Goal: Check status: Check status

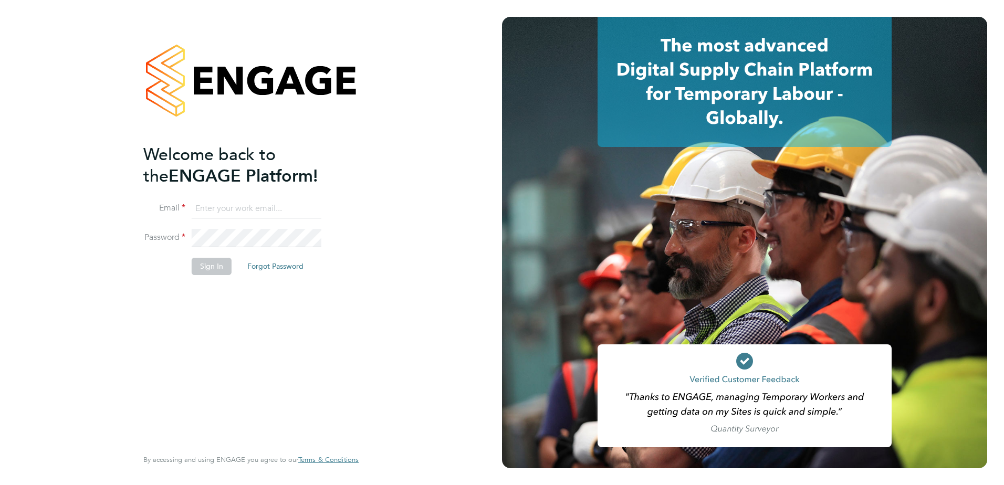
click at [264, 210] on input at bounding box center [257, 209] width 130 height 19
type input "chloe.taquin@thornbaker.co.uk"
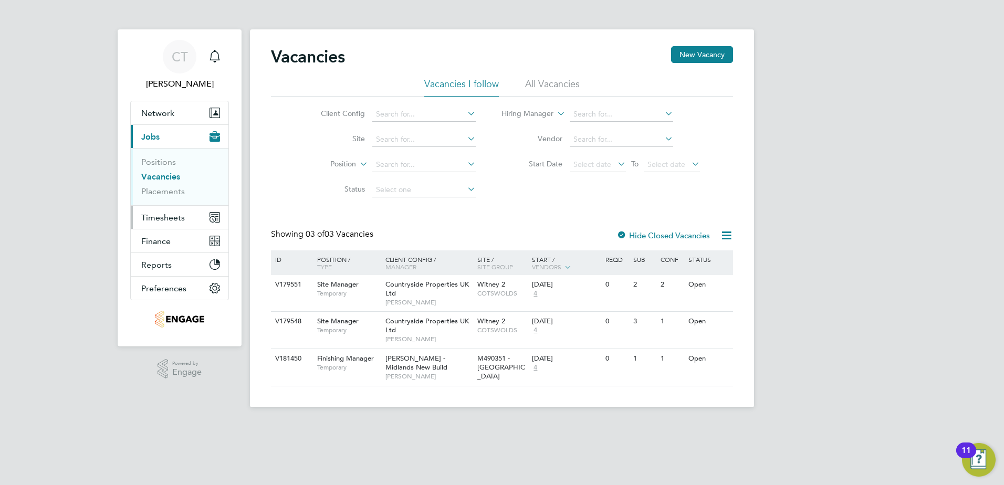
click at [176, 219] on span "Timesheets" at bounding box center [163, 218] width 44 height 10
click at [153, 217] on span "Timesheets" at bounding box center [163, 218] width 44 height 10
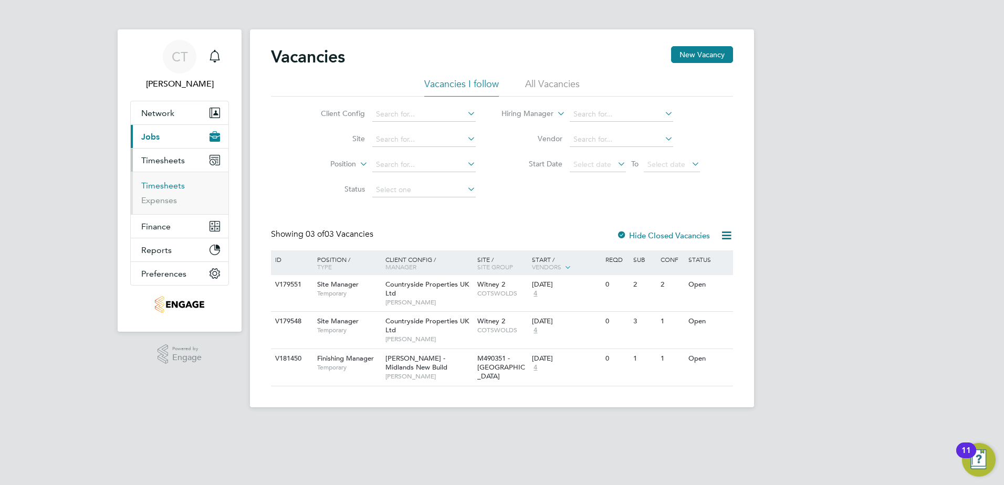
click at [169, 188] on link "Timesheets" at bounding box center [163, 186] width 44 height 10
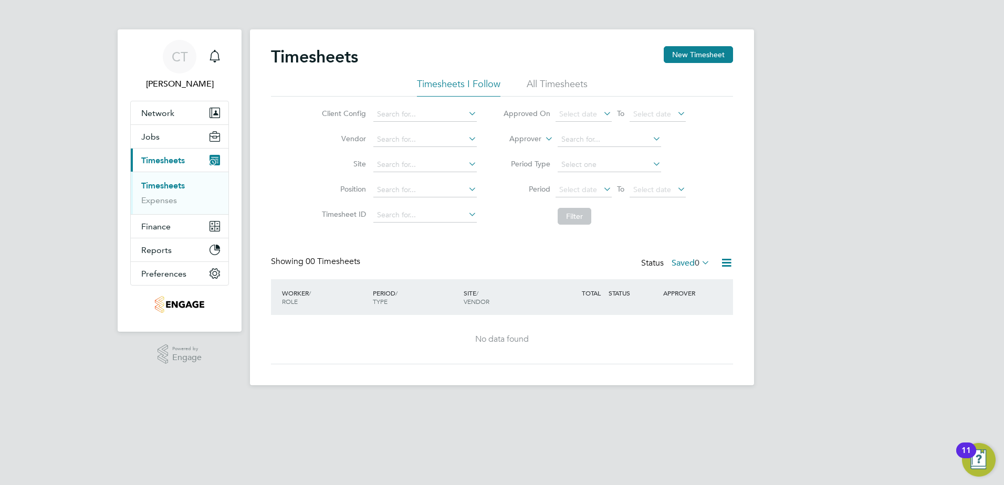
click at [574, 87] on li "All Timesheets" at bounding box center [557, 87] width 61 height 19
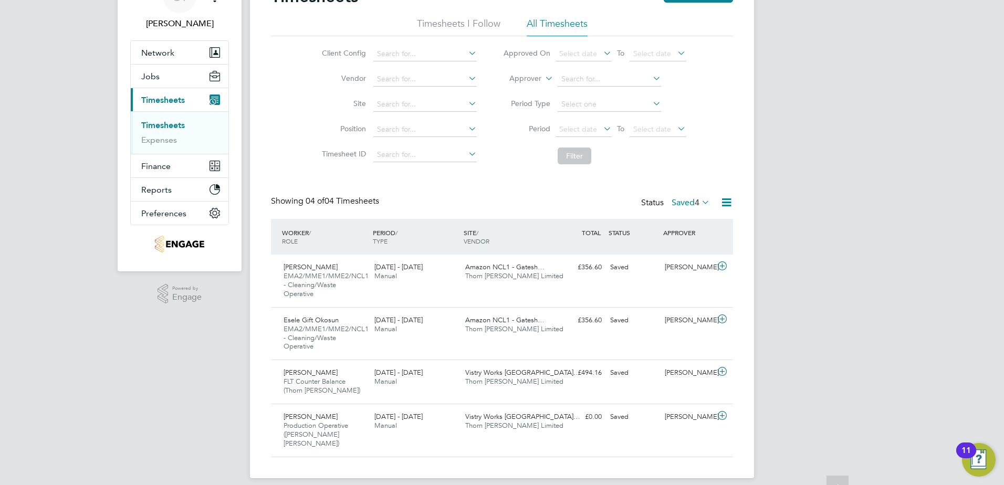
scroll to position [61, 0]
click at [700, 202] on icon at bounding box center [700, 201] width 0 height 15
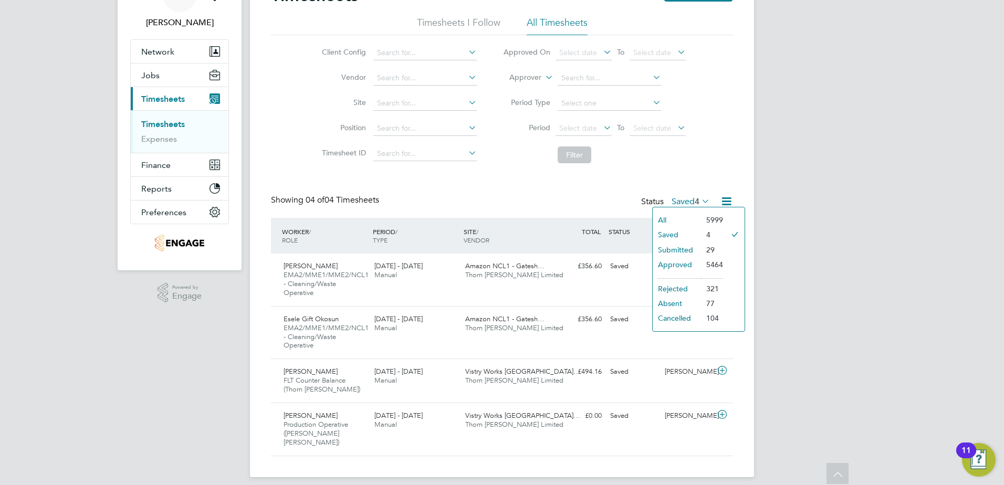
click at [692, 248] on li "Submitted" at bounding box center [677, 250] width 48 height 15
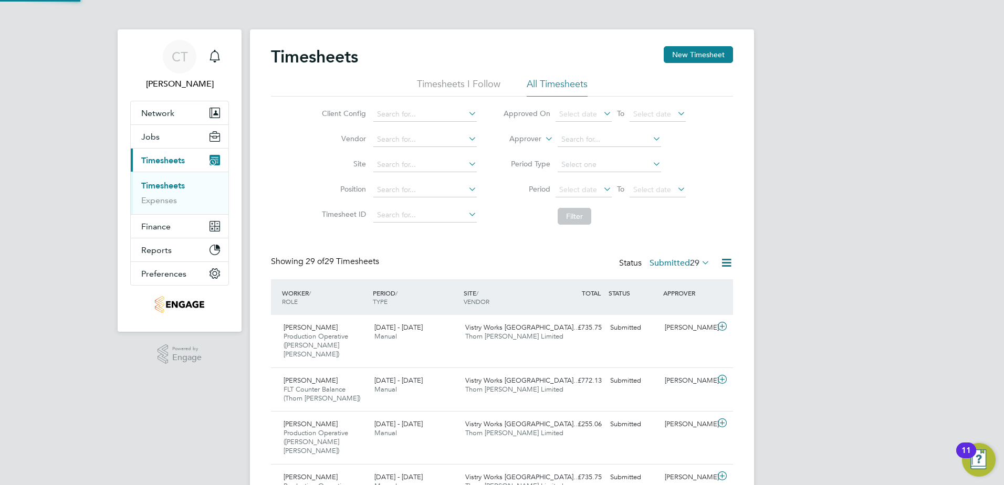
scroll to position [5, 5]
